Goal: Book appointment/travel/reservation

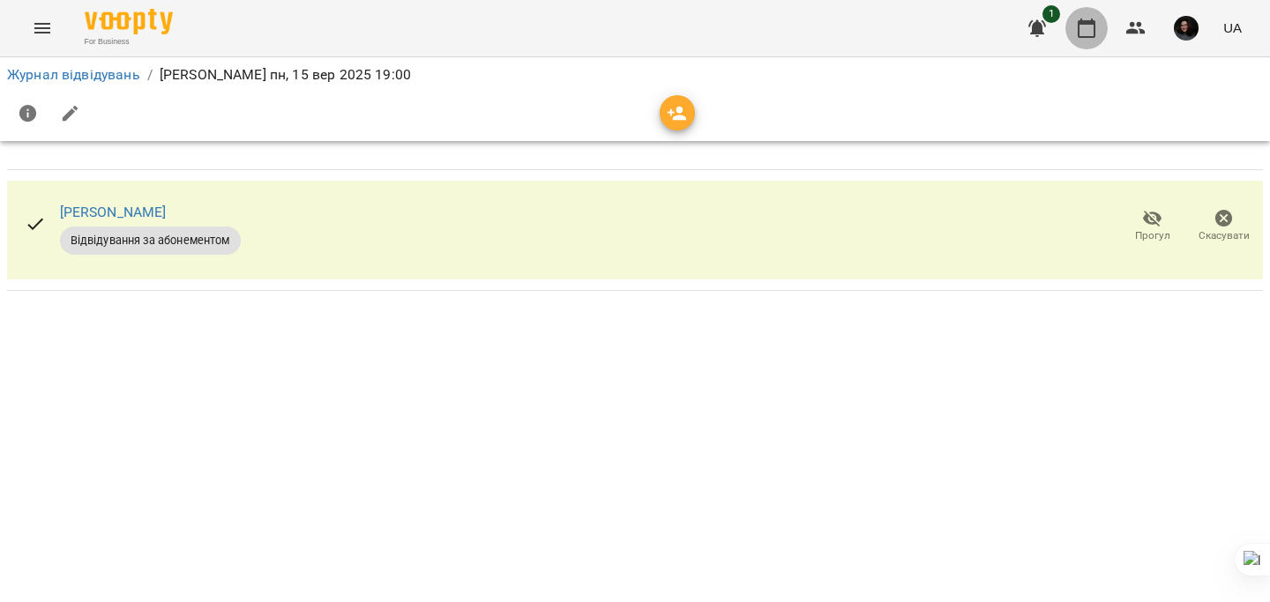
click at [640, 26] on icon "button" at bounding box center [1086, 28] width 21 height 21
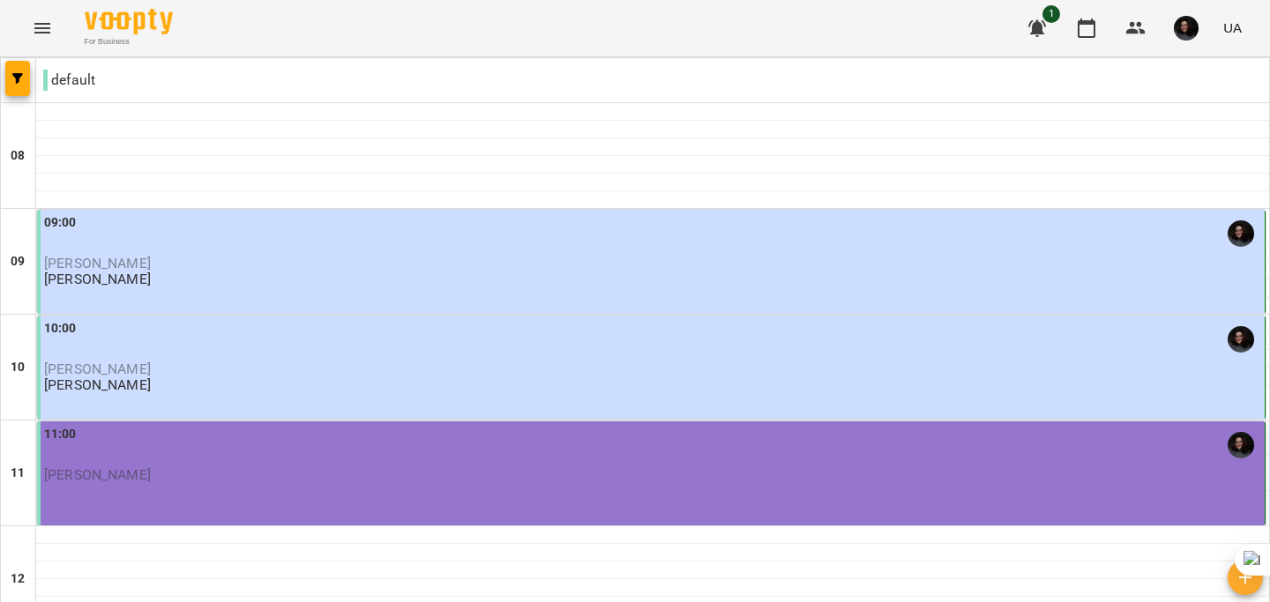
scroll to position [921, 0]
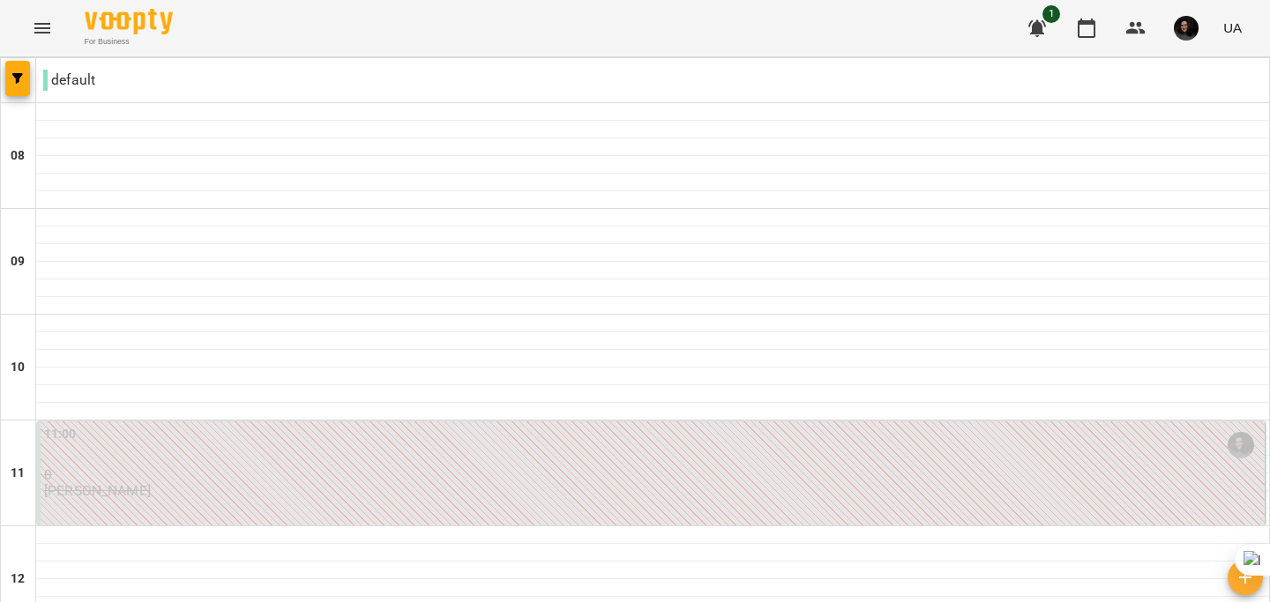
scroll to position [1030, 0]
type input "**********"
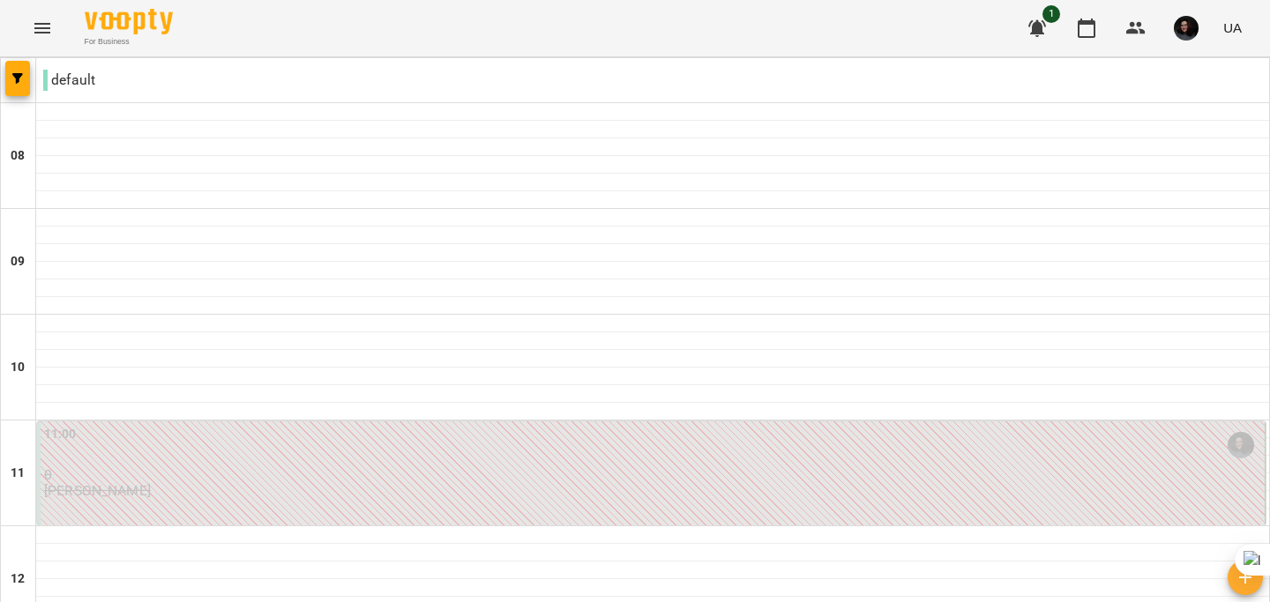
scroll to position [939, 0]
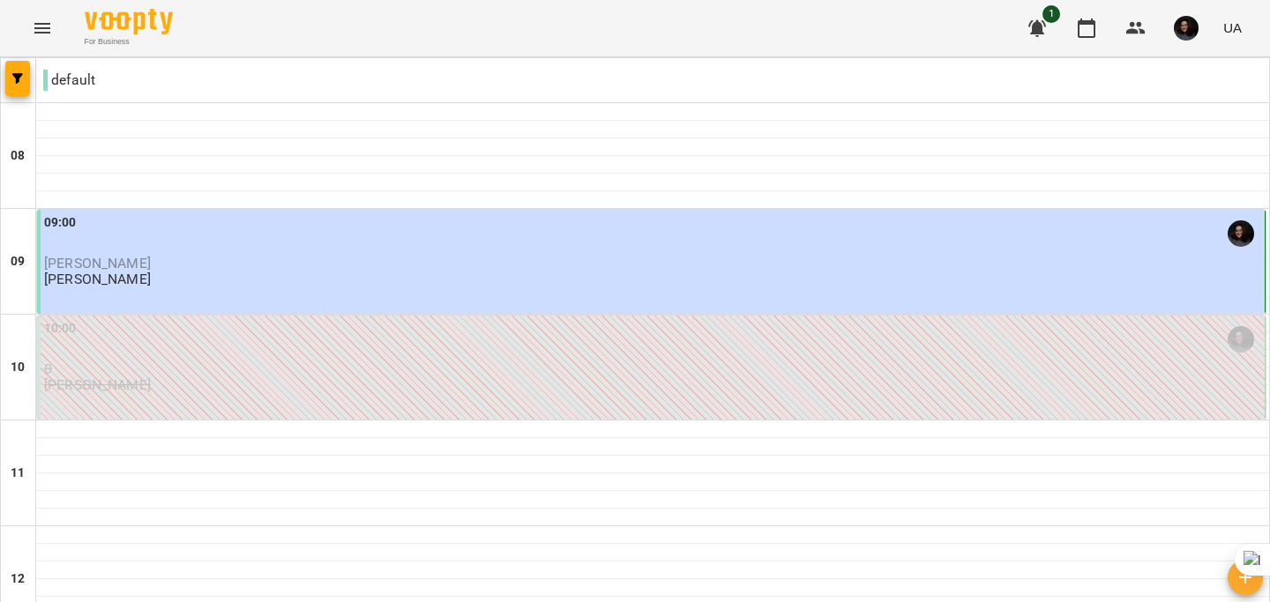
scroll to position [145, 0]
type input "**********"
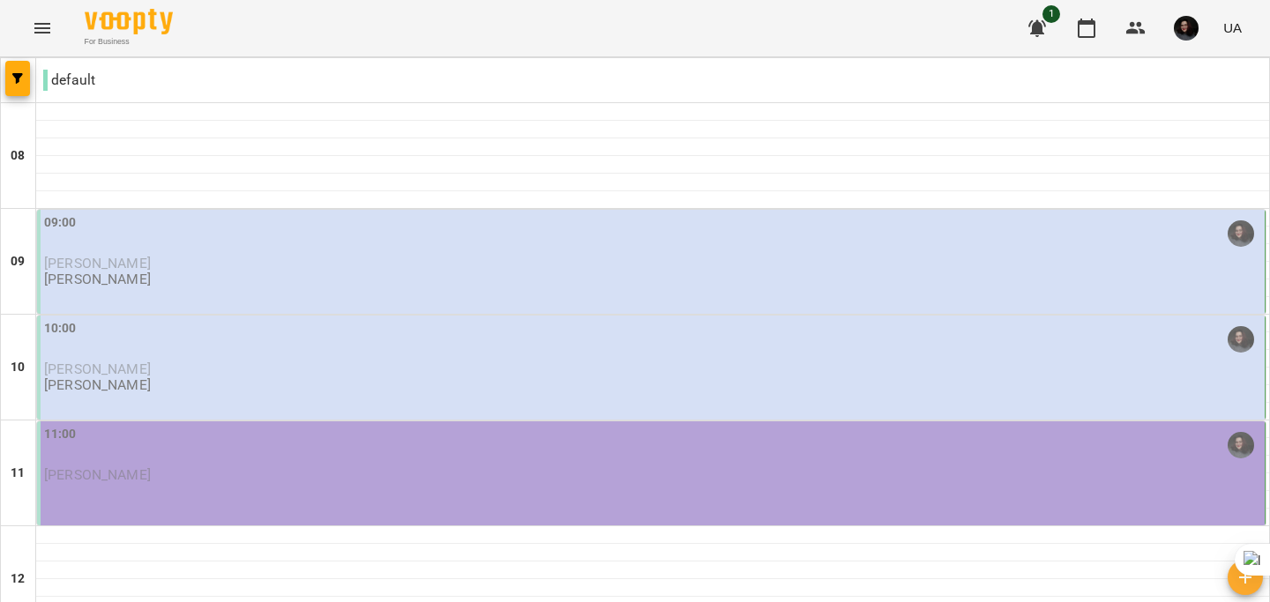
scroll to position [167, 0]
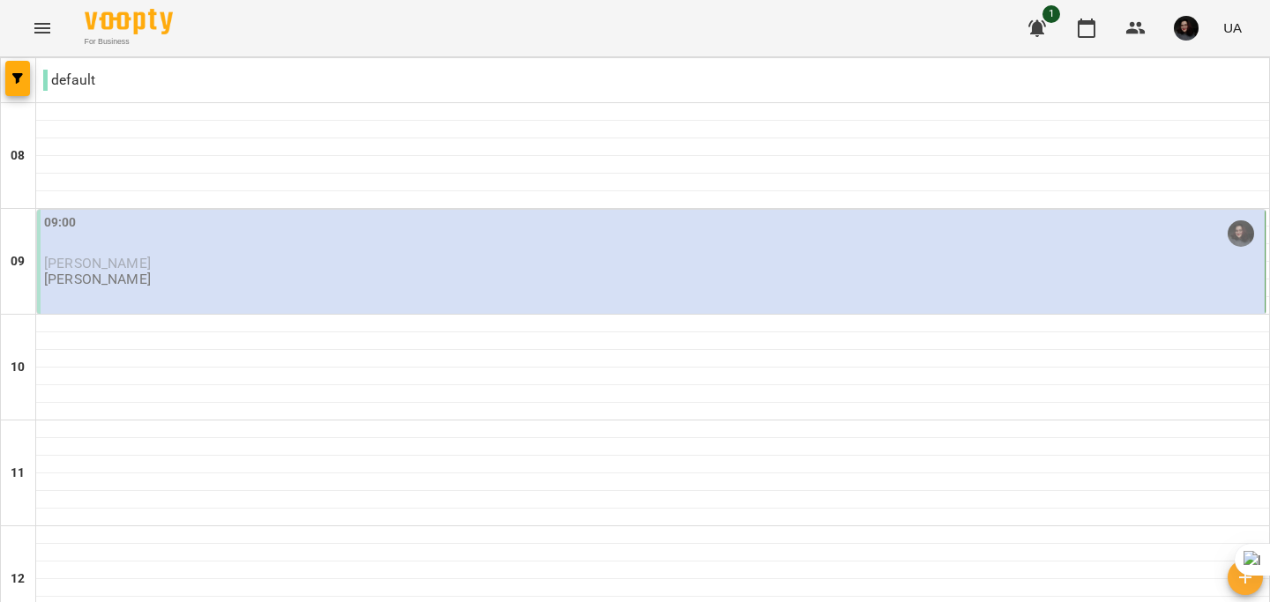
scroll to position [886, 0]
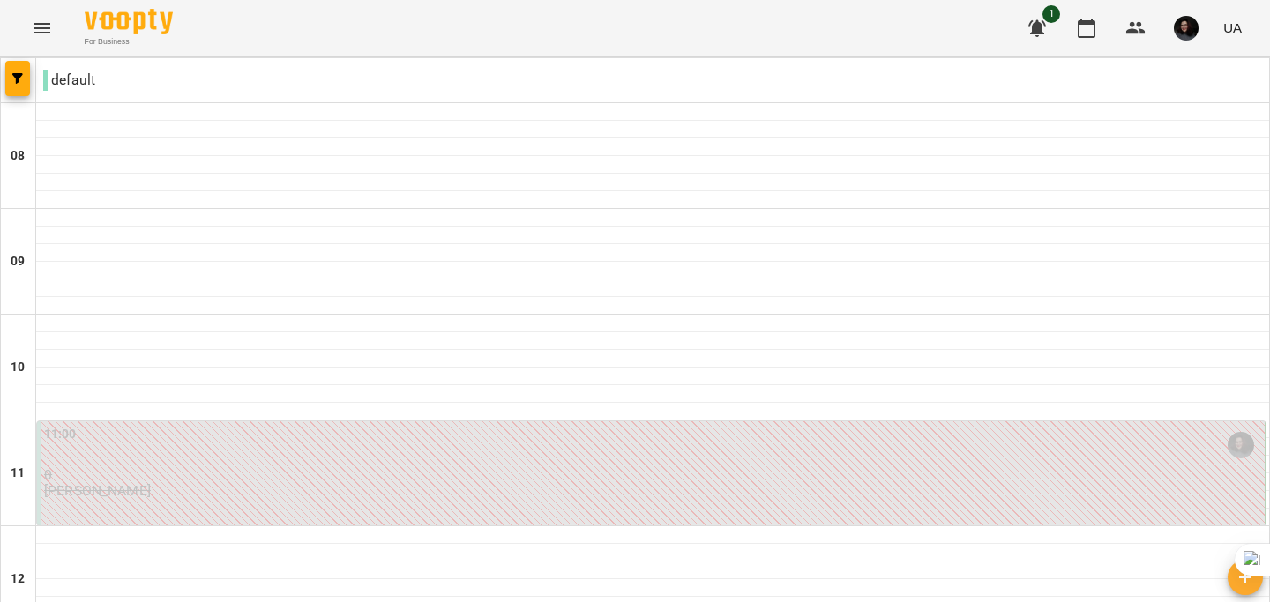
scroll to position [1102, 0]
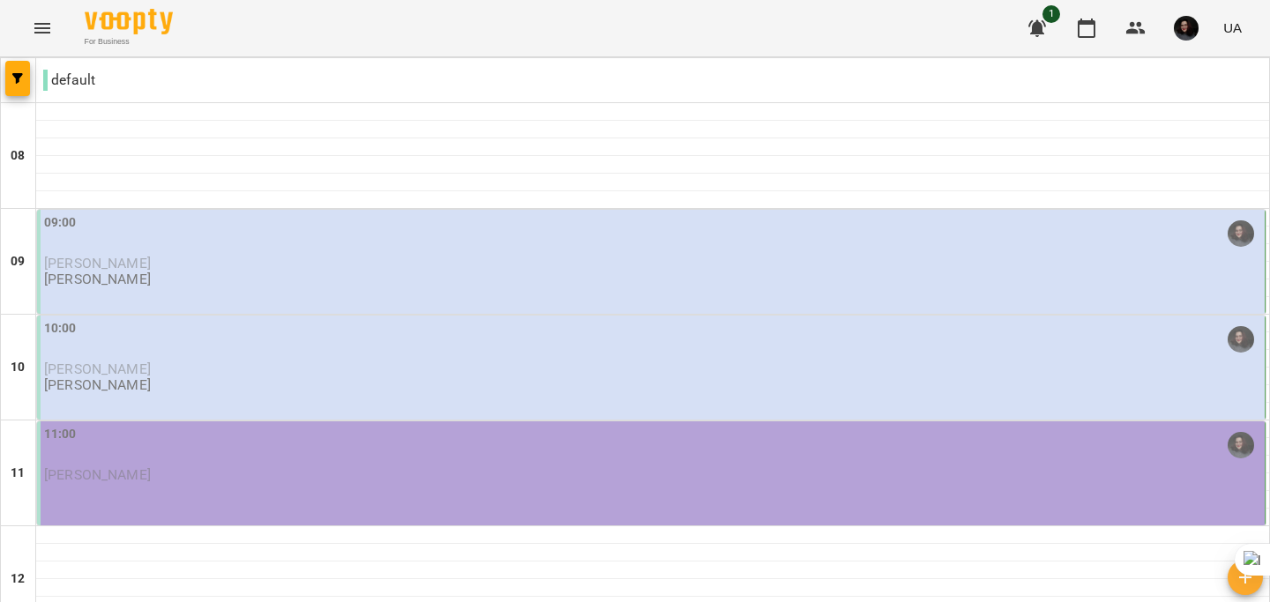
scroll to position [1312, 0]
drag, startPoint x: 227, startPoint y: 536, endPoint x: 246, endPoint y: 525, distance: 22.5
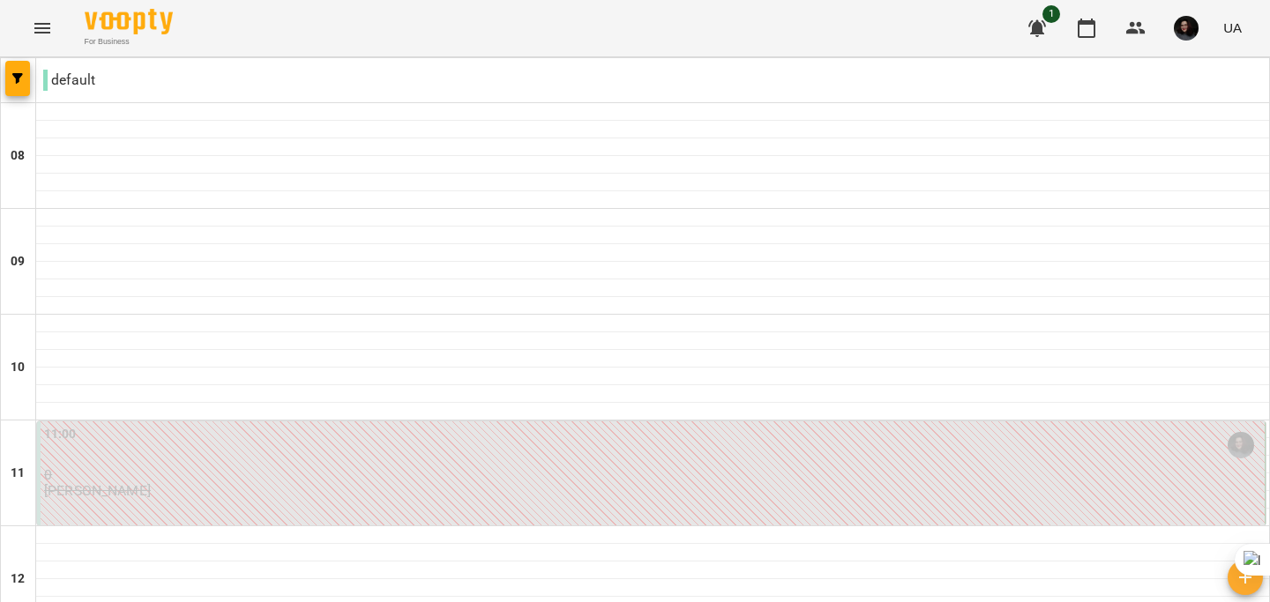
scroll to position [961, 0]
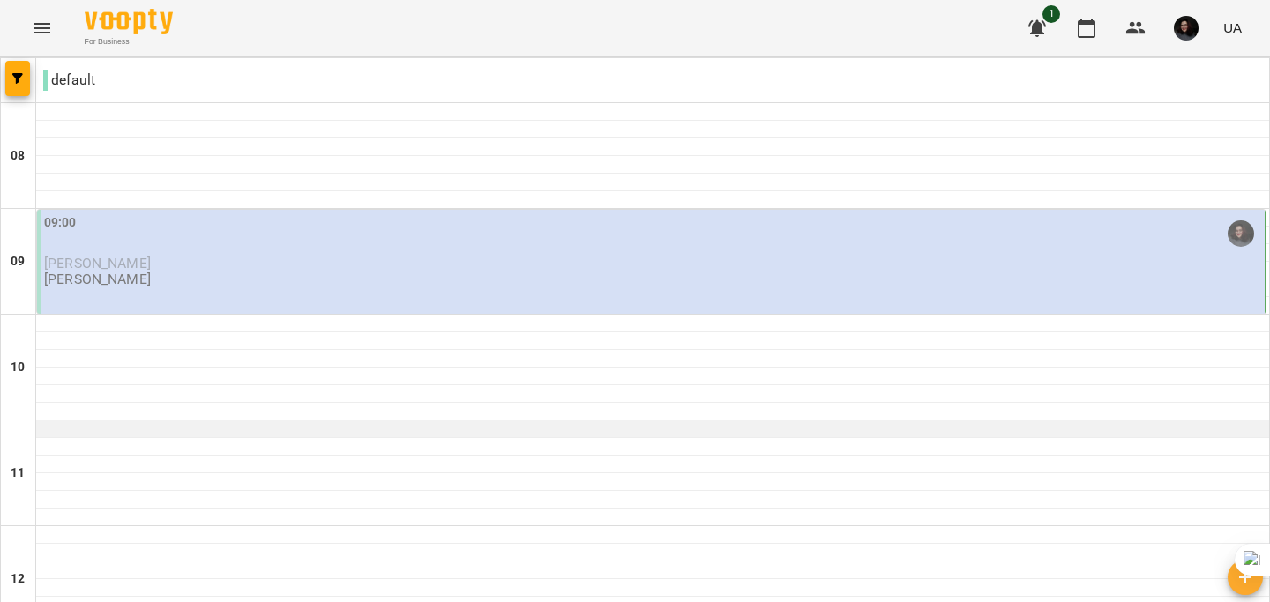
scroll to position [531, 0]
